Goal: Task Accomplishment & Management: Manage account settings

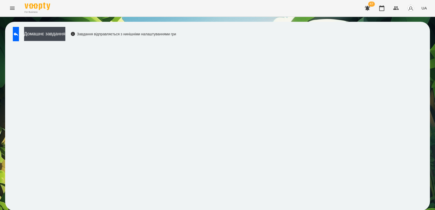
click at [176, 41] on div "Домашнє завдання Завдання відправляється з нинішніми налаштуваннями гри" at bounding box center [93, 35] width 166 height 17
click at [19, 34] on icon at bounding box center [16, 34] width 6 height 6
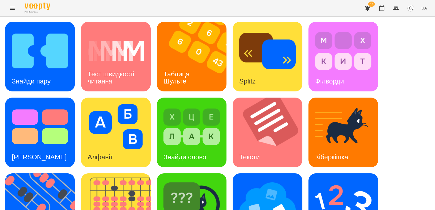
scroll to position [110, 0]
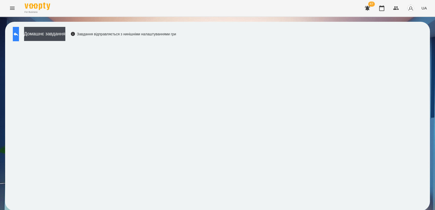
click at [14, 35] on button at bounding box center [16, 34] width 6 height 14
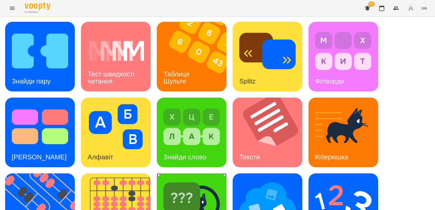
click at [194, 195] on img at bounding box center [191, 202] width 56 height 45
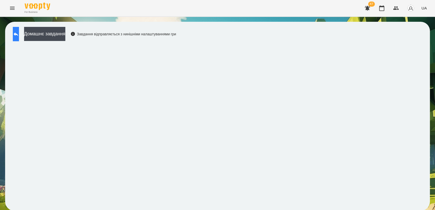
click at [16, 38] on button at bounding box center [16, 34] width 6 height 14
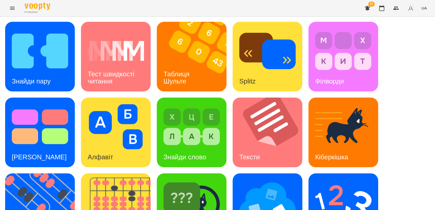
scroll to position [6, 0]
click at [200, 138] on img at bounding box center [191, 126] width 56 height 45
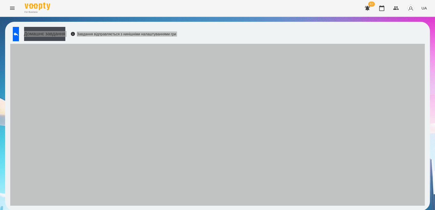
drag, startPoint x: 420, startPoint y: 79, endPoint x: 169, endPoint y: 128, distance: 256.0
click at [159, 85] on div "Домашнє завдання Завдання відправляється з нинішніми налаштуваннями гри" at bounding box center [217, 116] width 425 height 189
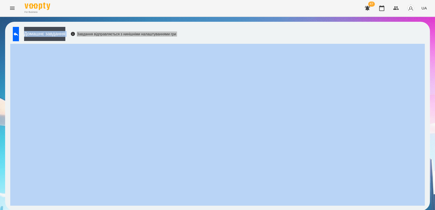
click at [359, 30] on div "Домашнє завдання Завдання відправляється з нинішніми налаштуваннями гри" at bounding box center [217, 116] width 425 height 189
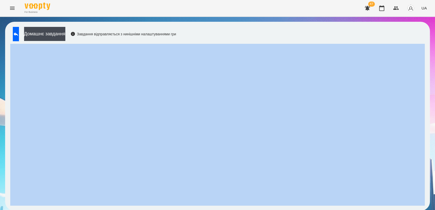
click at [359, 30] on div "Домашнє завдання Завдання відправляється з нинішніми налаштуваннями гри" at bounding box center [217, 116] width 425 height 189
drag, startPoint x: 359, startPoint y: 30, endPoint x: 282, endPoint y: 32, distance: 76.6
click at [282, 32] on div "Домашнє завдання Завдання відправляється з нинішніми налаштуваннями гри" at bounding box center [217, 116] width 425 height 189
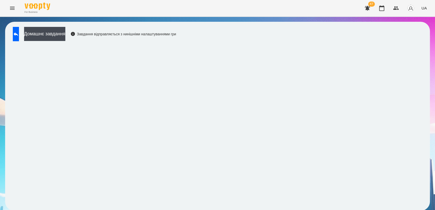
click at [159, 35] on div "Завдання відправляється з нинішніми налаштуваннями гри" at bounding box center [123, 34] width 106 height 5
click at [18, 36] on icon at bounding box center [16, 34] width 6 height 6
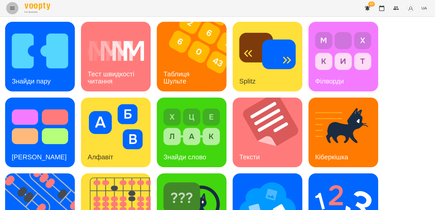
click at [10, 6] on icon "Menu" at bounding box center [12, 8] width 6 height 6
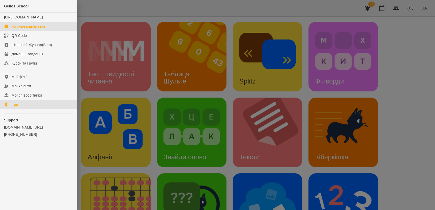
click at [25, 28] on link "Журнал відвідувань" at bounding box center [38, 26] width 77 height 9
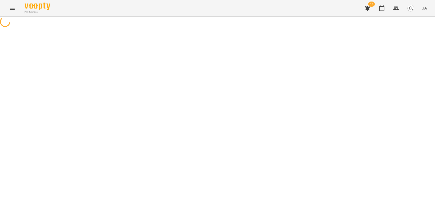
click at [435, 28] on html "For Business 47 UA" at bounding box center [217, 14] width 435 height 28
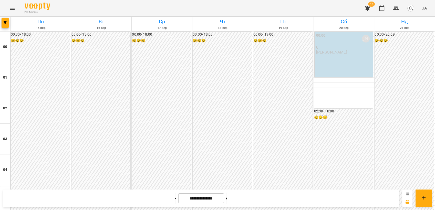
scroll to position [472, 0]
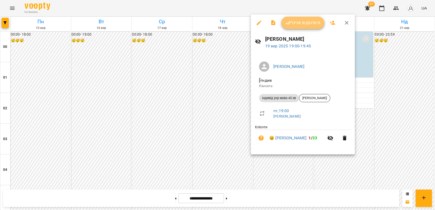
click at [290, 26] on button "Урок відбувся" at bounding box center [302, 23] width 43 height 12
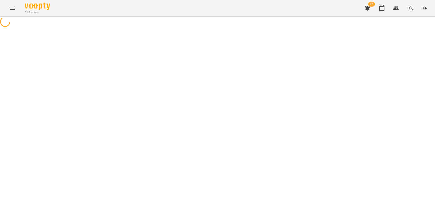
click at [435, 28] on html "For Business 47 UA" at bounding box center [217, 14] width 435 height 28
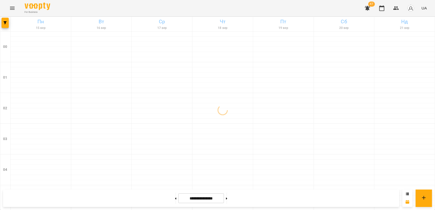
scroll to position [582, 0]
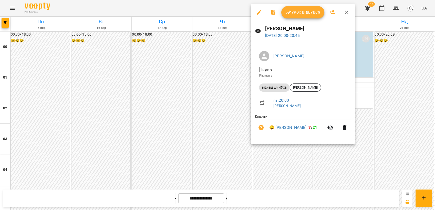
click at [301, 13] on span "Урок відбувся" at bounding box center [302, 12] width 35 height 6
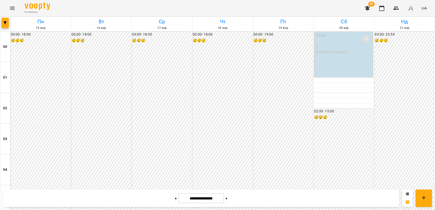
scroll to position [297, 0]
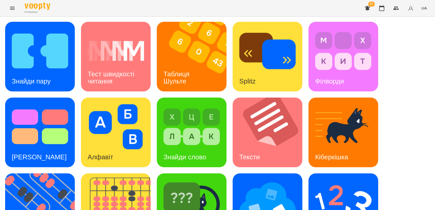
drag, startPoint x: 0, startPoint y: 0, endPoint x: 252, endPoint y: 116, distance: 277.3
click at [25, 36] on img at bounding box center [40, 50] width 56 height 45
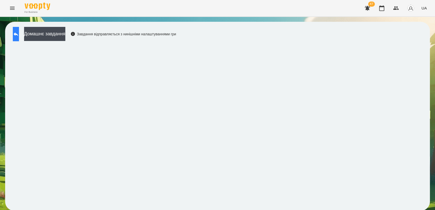
click at [18, 36] on icon at bounding box center [16, 34] width 6 height 6
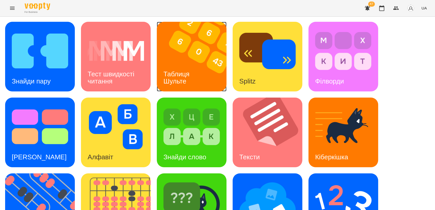
click at [174, 62] on img at bounding box center [195, 57] width 76 height 70
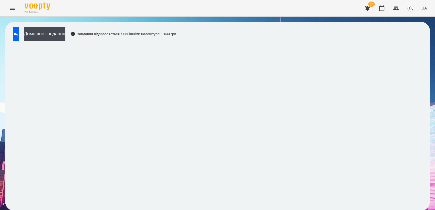
click at [227, 12] on div "For Business 47 UA" at bounding box center [217, 8] width 435 height 16
drag, startPoint x: 228, startPoint y: 3, endPoint x: 229, endPoint y: 53, distance: 49.7
click at [219, 9] on div "For Business 47 UA" at bounding box center [217, 8] width 435 height 16
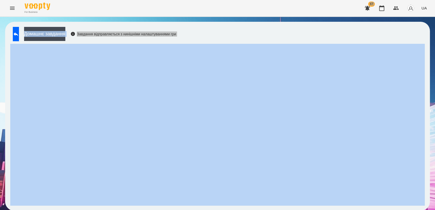
click at [248, 32] on div "Домашнє завдання Завдання відправляється з нинішніми налаштуваннями гри" at bounding box center [217, 116] width 425 height 189
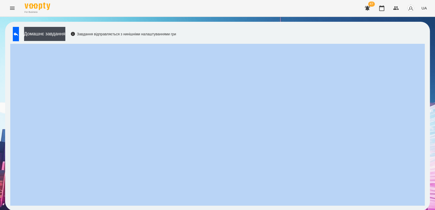
click at [248, 32] on div "Домашнє завдання Завдання відправляється з нинішніми налаштуваннями гри" at bounding box center [217, 116] width 425 height 189
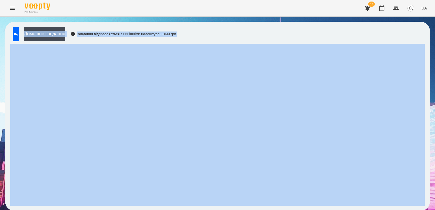
click at [248, 32] on div "Домашнє завдання Завдання відправляється з нинішніми налаштуваннями гри" at bounding box center [217, 116] width 425 height 189
click at [274, 39] on div "Домашнє завдання Завдання відправляється з нинішніми налаштуваннями гри" at bounding box center [217, 116] width 425 height 189
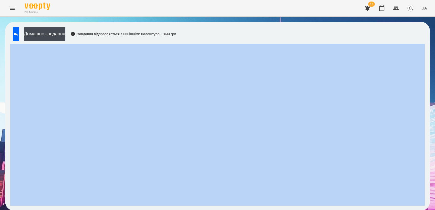
click at [274, 39] on div "Домашнє завдання Завдання відправляється з нинішніми налаштуваннями гри" at bounding box center [217, 116] width 425 height 189
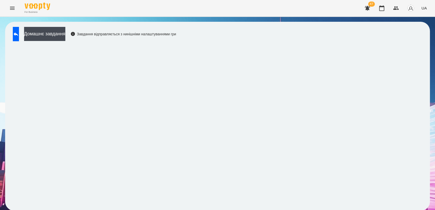
click at [103, 28] on div "Домашнє завдання Завдання відправляється з нинішніми налаштуваннями гри" at bounding box center [93, 35] width 166 height 17
click at [19, 32] on icon at bounding box center [16, 34] width 6 height 6
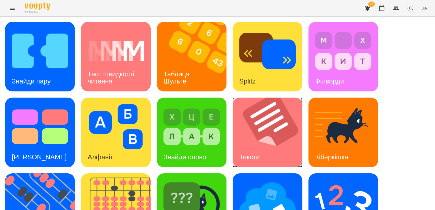
click at [260, 147] on div "Тексти" at bounding box center [250, 157] width 34 height 20
